Goal: Navigation & Orientation: Go to known website

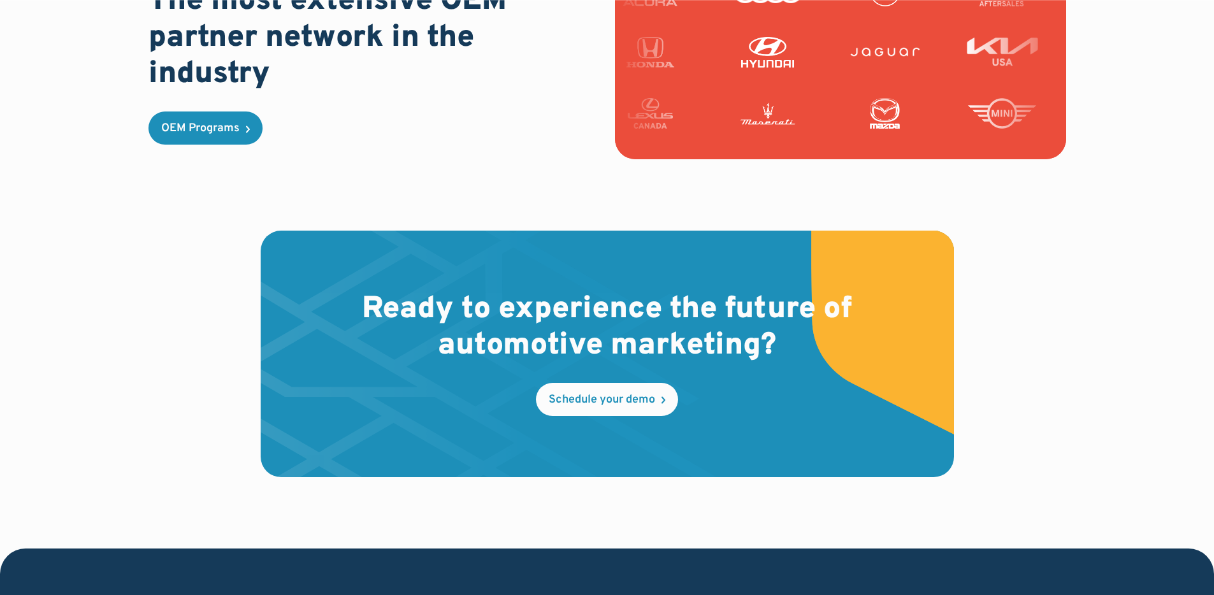
scroll to position [3761, 0]
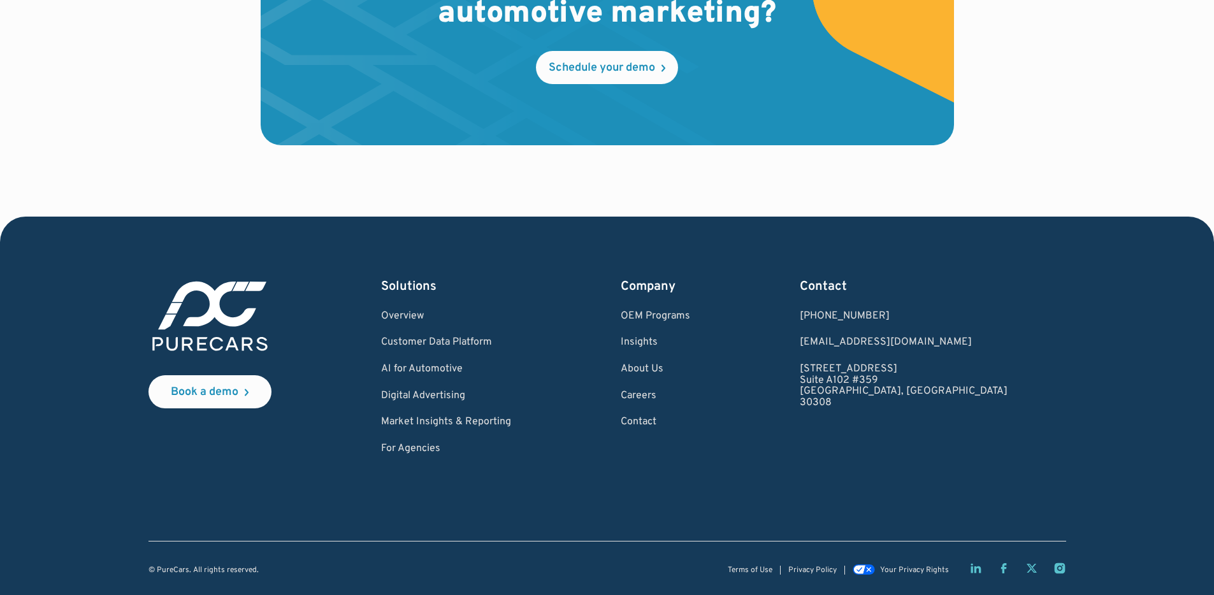
click at [1011, 576] on div at bounding box center [607, 585] width 1092 height 20
click at [1009, 570] on div at bounding box center [1017, 568] width 97 height 13
click at [1002, 566] on icon "Facebook page" at bounding box center [1003, 568] width 6 height 10
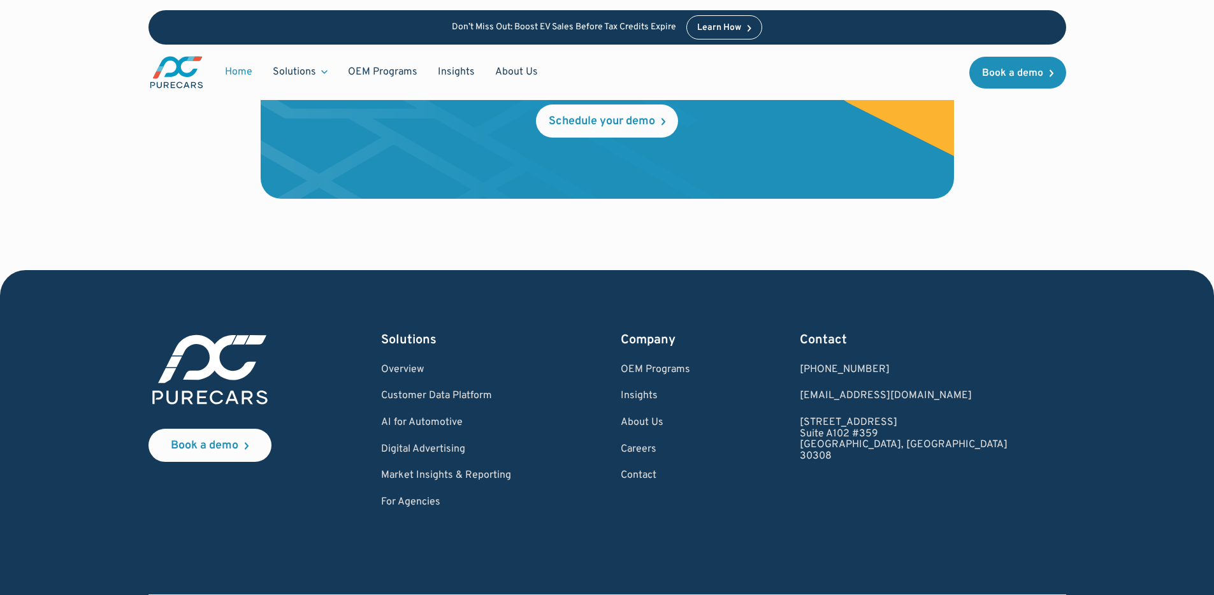
scroll to position [3761, 0]
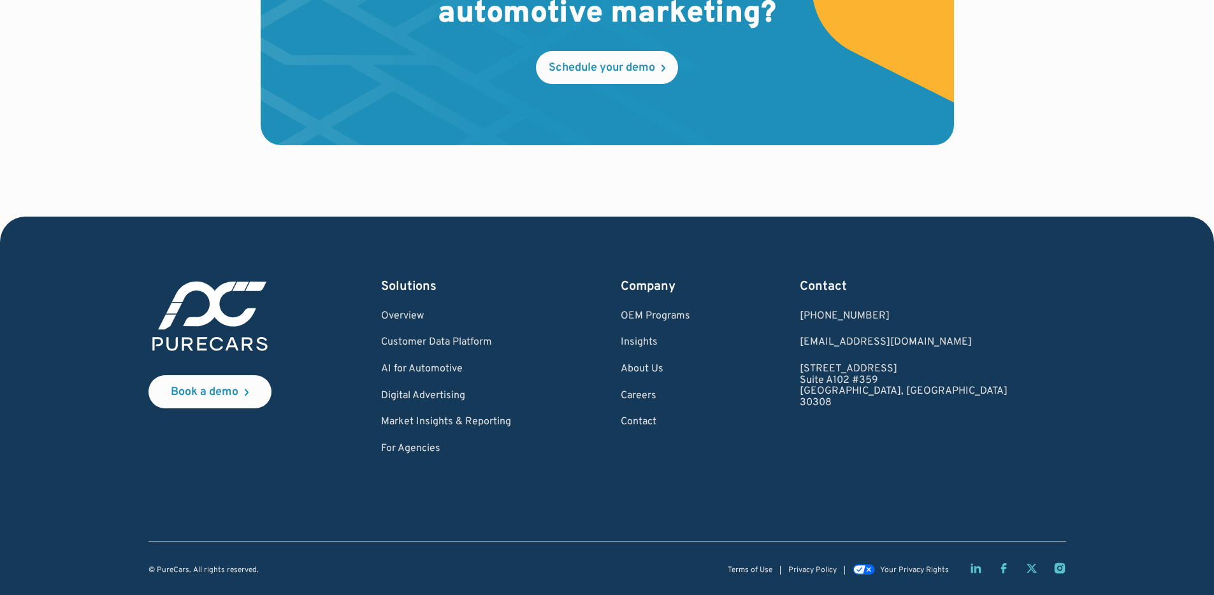
click at [1065, 566] on icon "Instagram page" at bounding box center [1059, 568] width 13 height 13
